Goal: Task Accomplishment & Management: Manage account settings

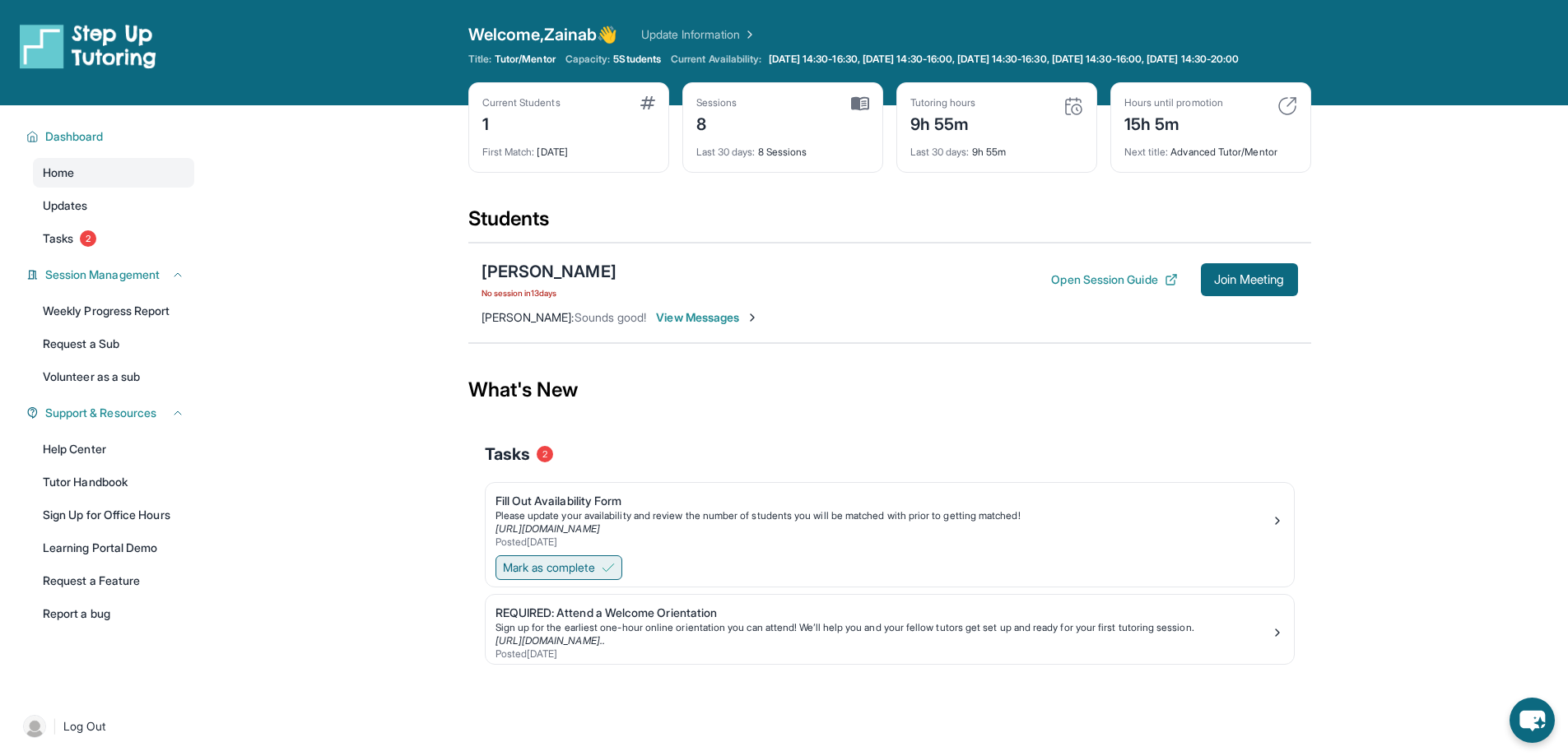
click at [602, 580] on button "Mark as complete" at bounding box center [559, 567] width 127 height 25
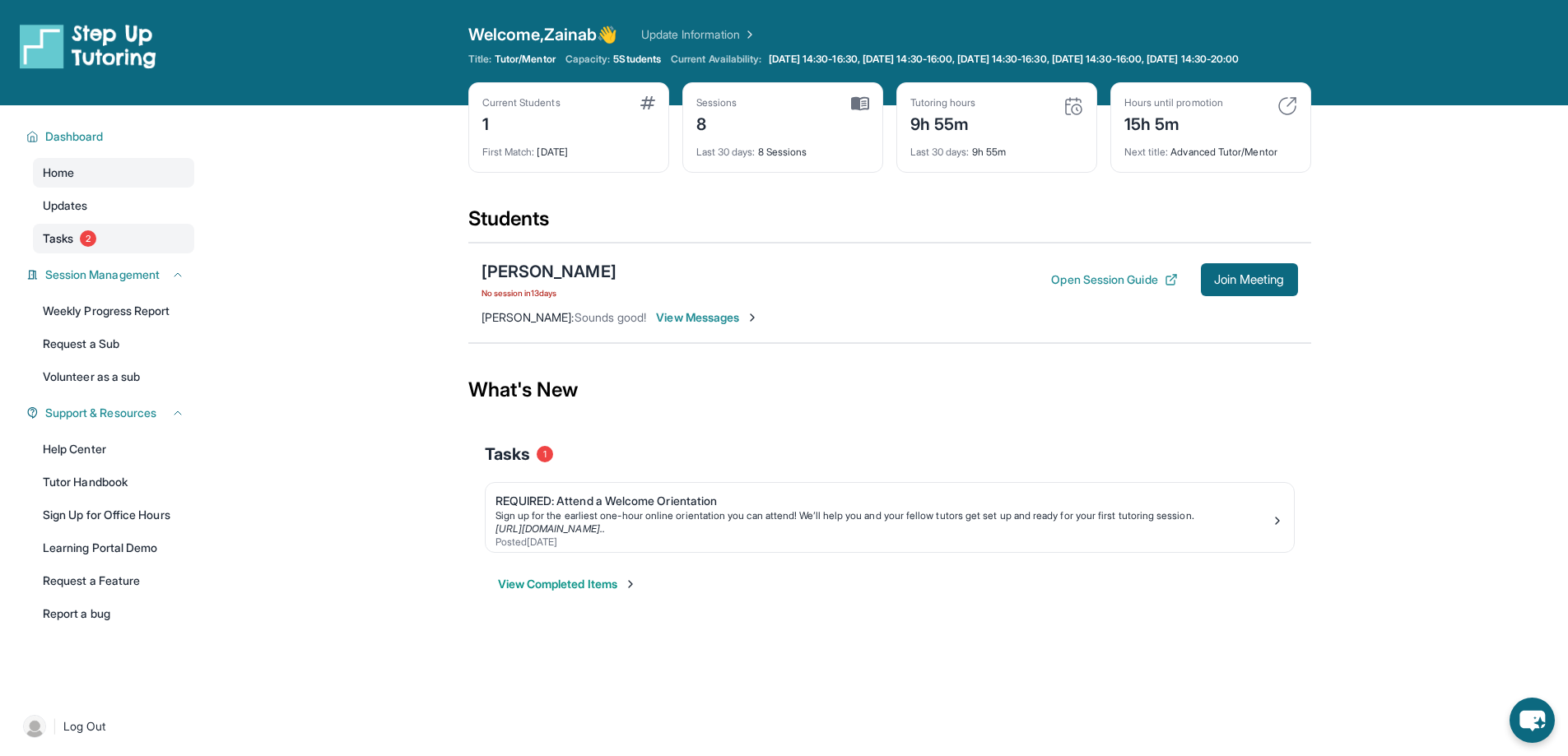
click at [79, 251] on link "Tasks 2" at bounding box center [113, 239] width 161 height 29
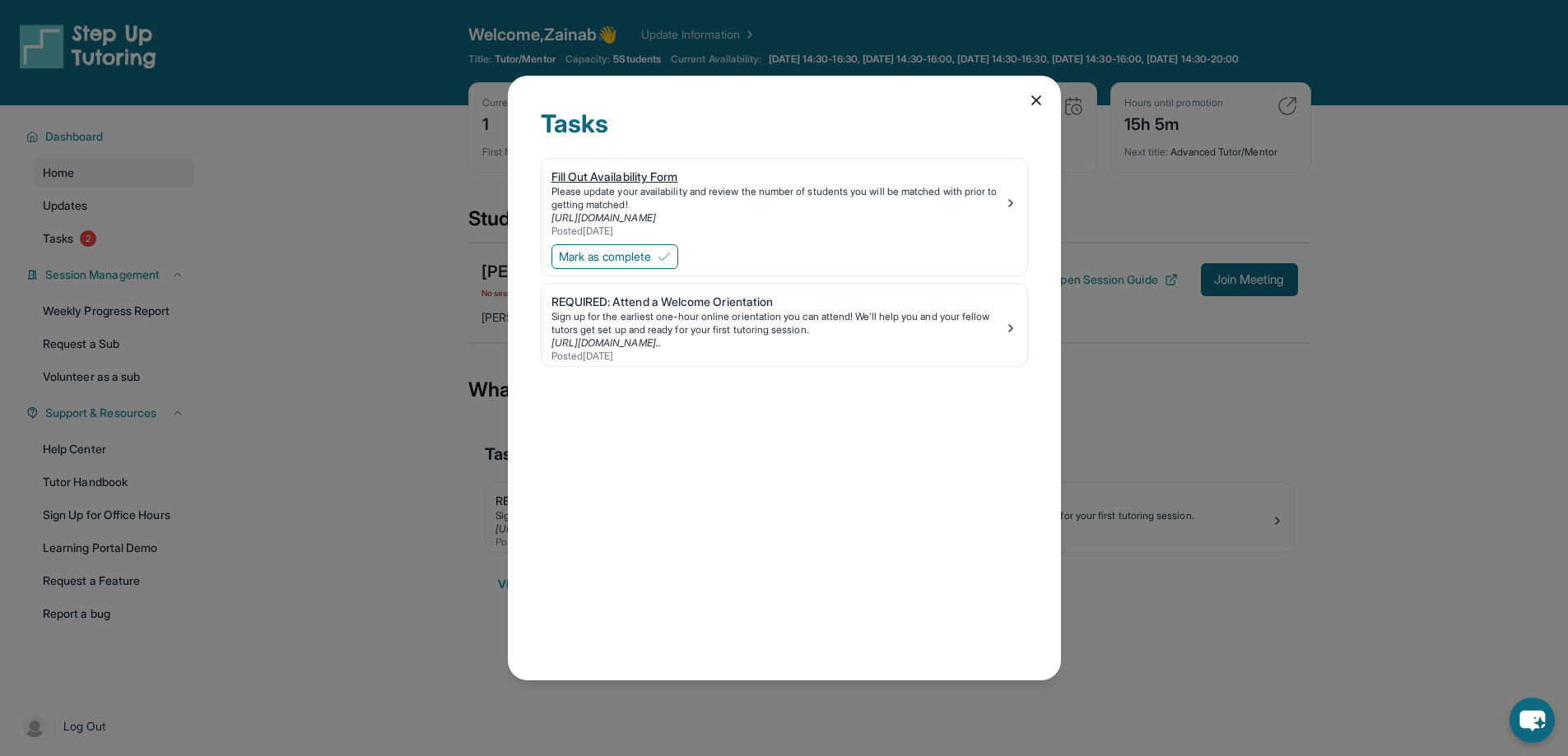
click at [759, 204] on div "Please update your availability and review the number of students you will be m…" at bounding box center [778, 198] width 453 height 27
click at [642, 254] on span "Mark as complete" at bounding box center [605, 256] width 92 height 16
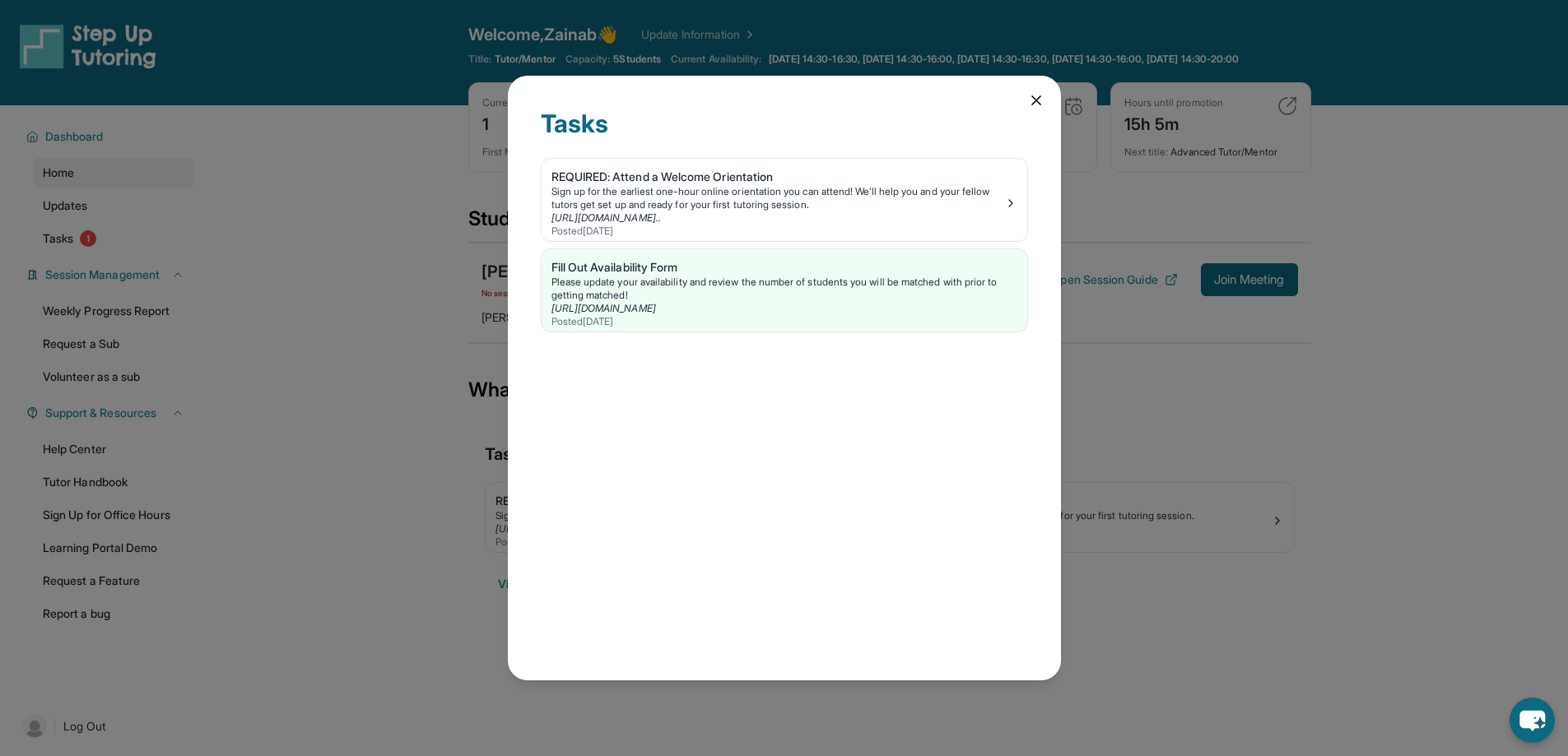
click at [1037, 104] on icon at bounding box center [1036, 100] width 16 height 16
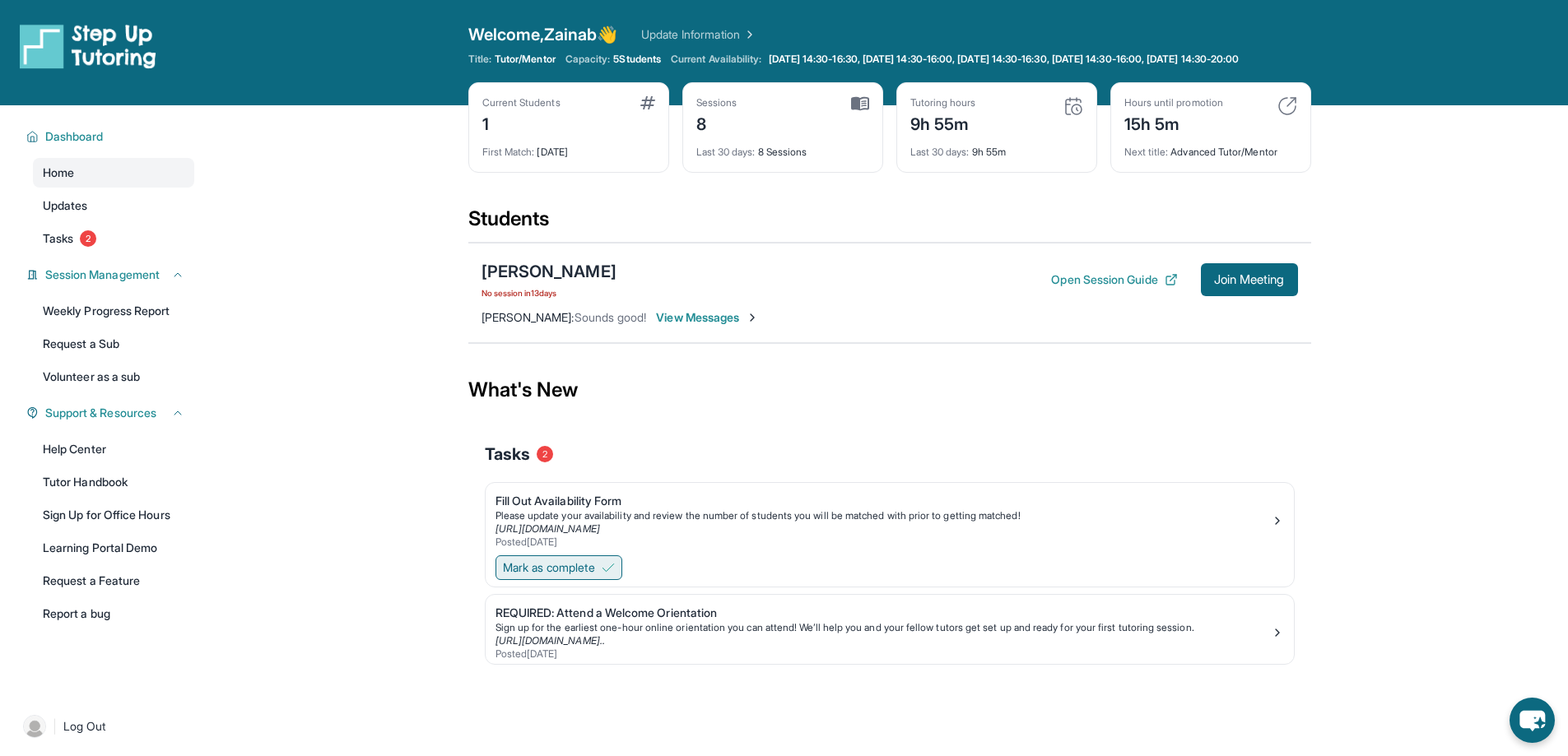
click at [595, 576] on span "Mark as complete" at bounding box center [549, 567] width 92 height 16
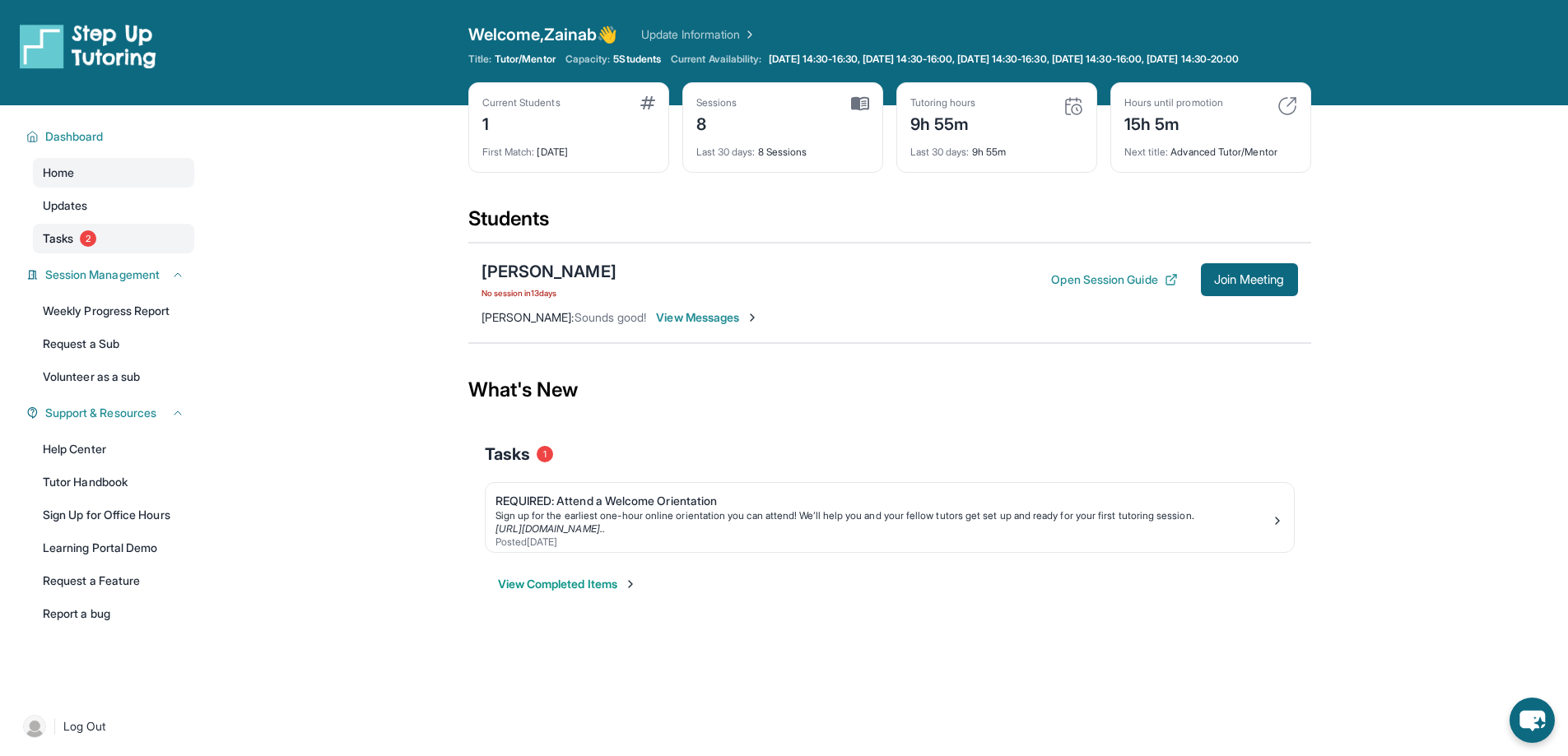
click at [77, 253] on link "Tasks 2" at bounding box center [113, 239] width 161 height 29
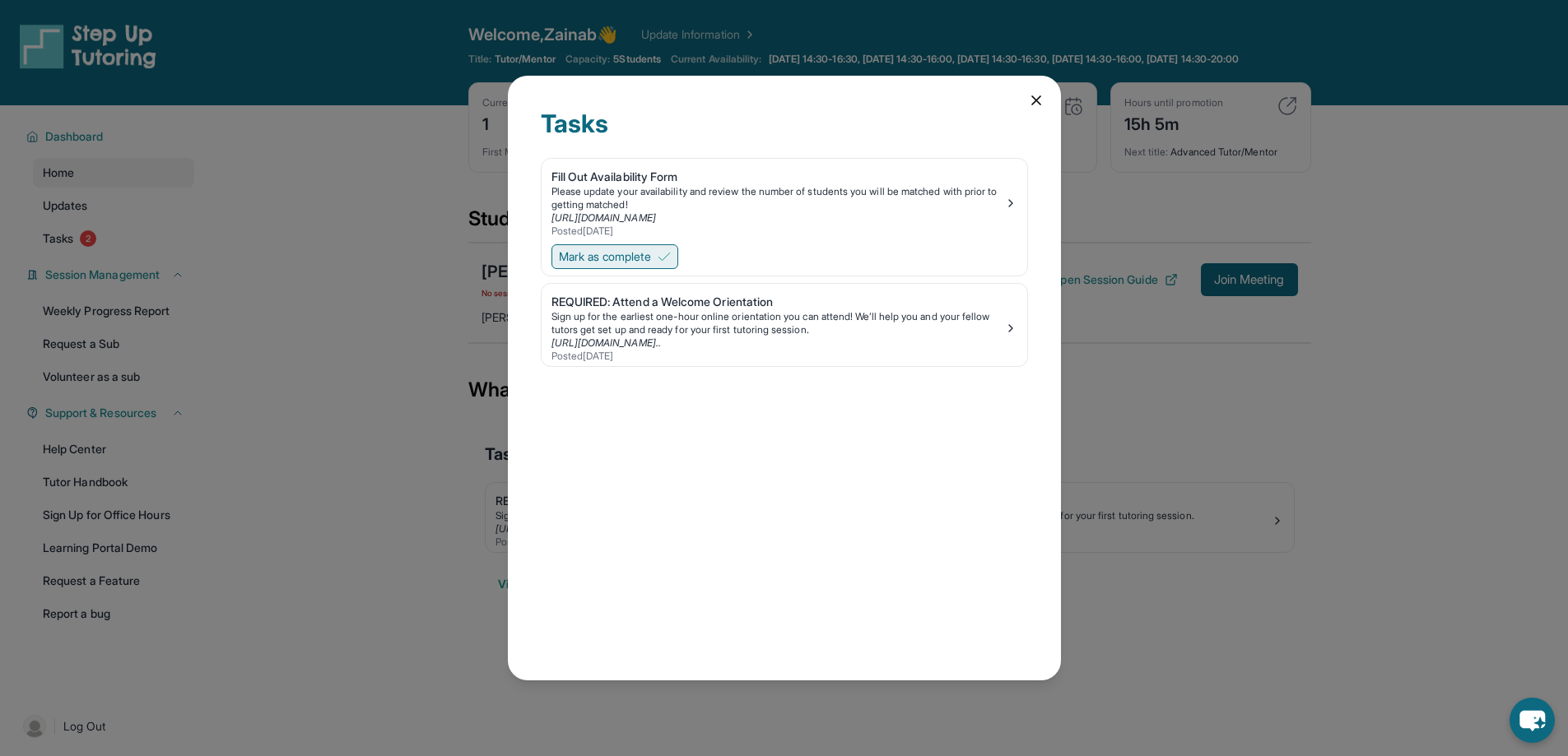
click at [623, 256] on span "Mark as complete" at bounding box center [605, 256] width 92 height 16
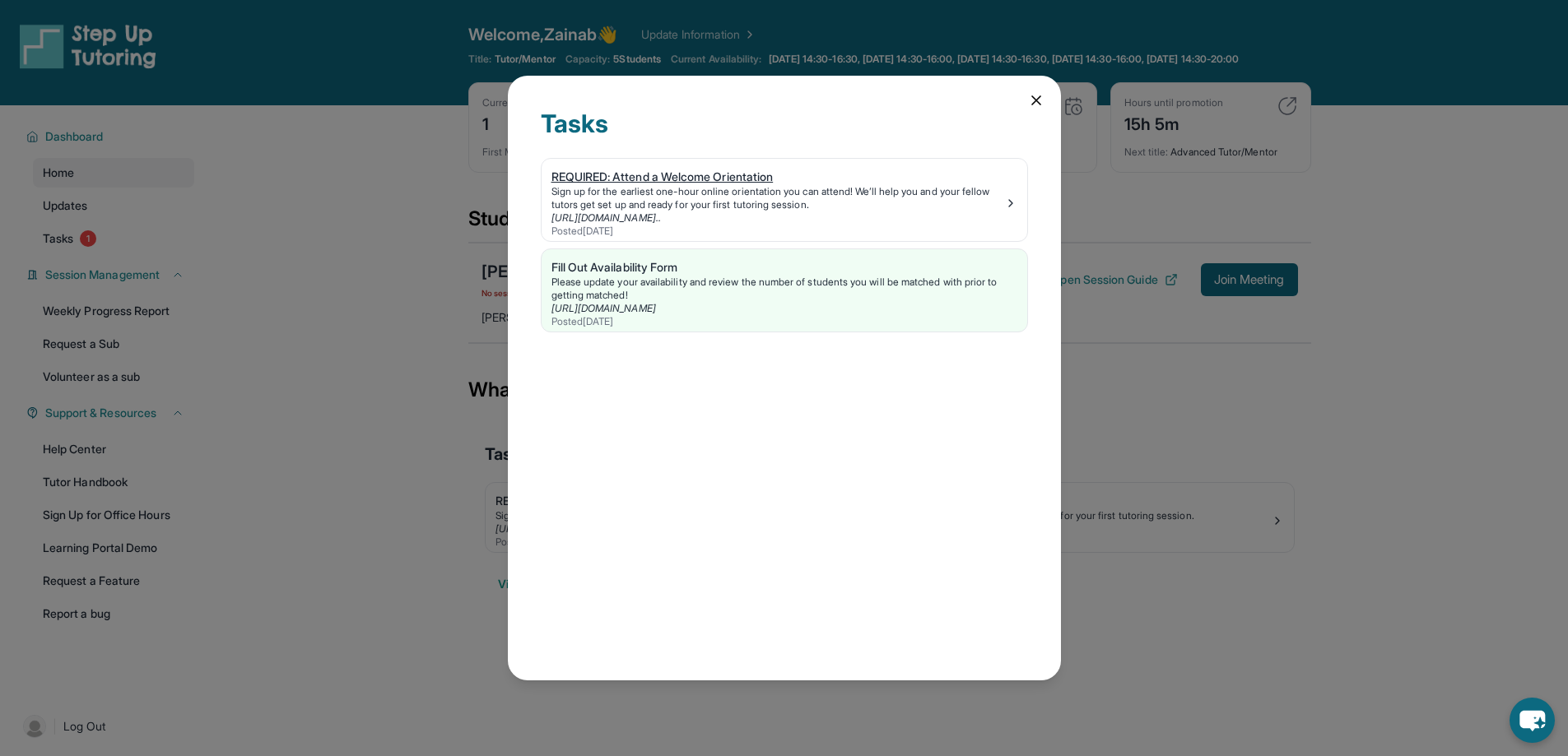
click at [1007, 205] on img at bounding box center [1010, 203] width 13 height 13
click at [1040, 96] on icon at bounding box center [1036, 100] width 16 height 16
